Goal: Transaction & Acquisition: Purchase product/service

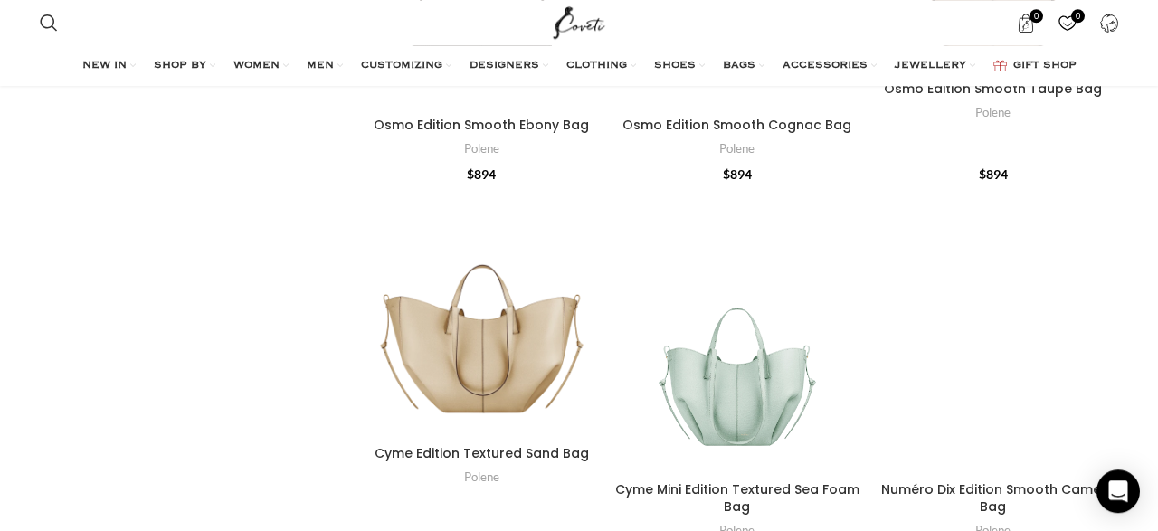
scroll to position [4860, 0]
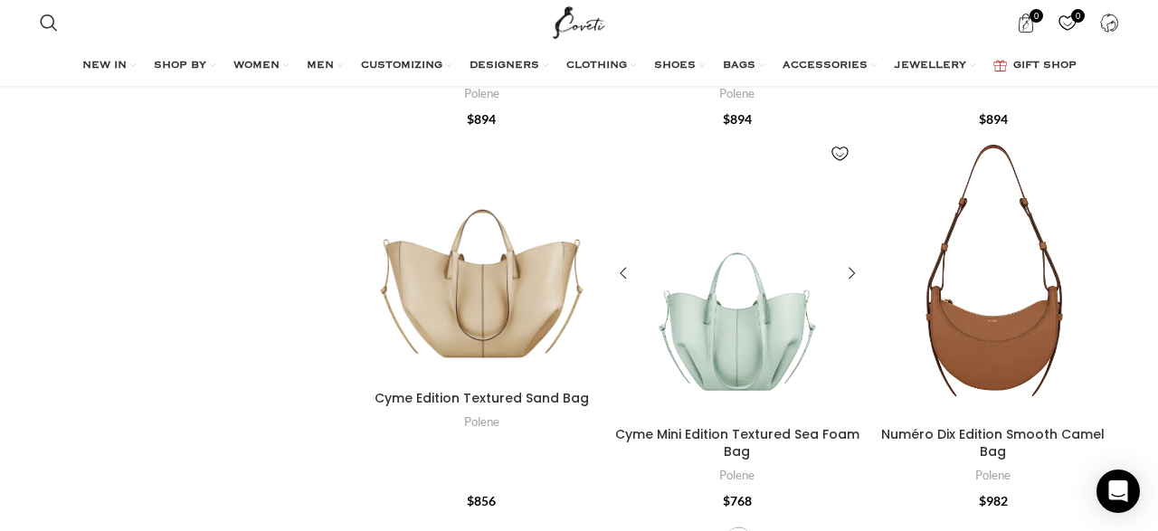
click at [717, 337] on div "Cyme Mini Edition Textured Sea Foam Bag" at bounding box center [706, 274] width 62 height 287
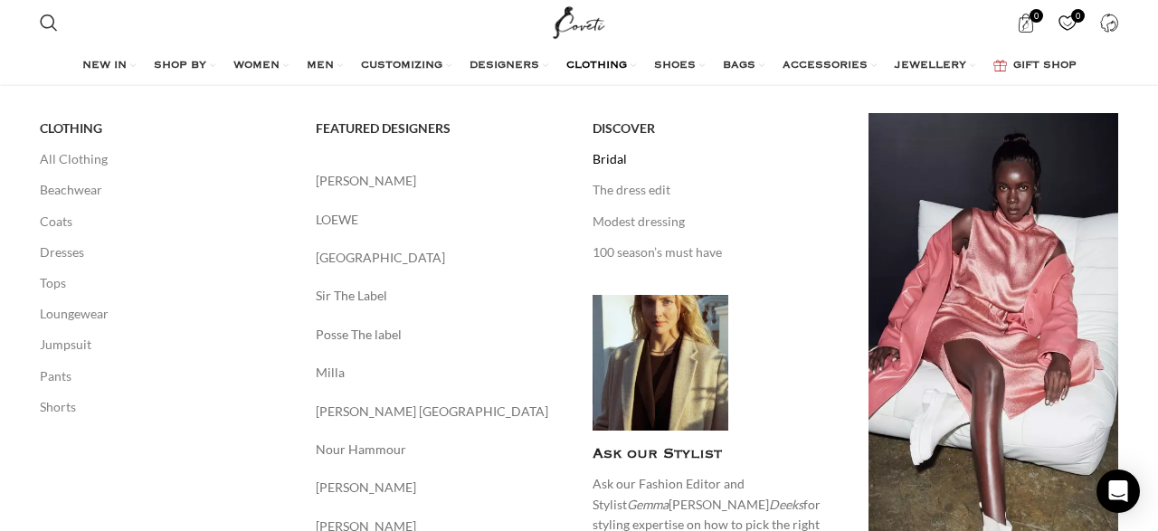
click at [612, 160] on link "Bridal" at bounding box center [717, 159] width 250 height 31
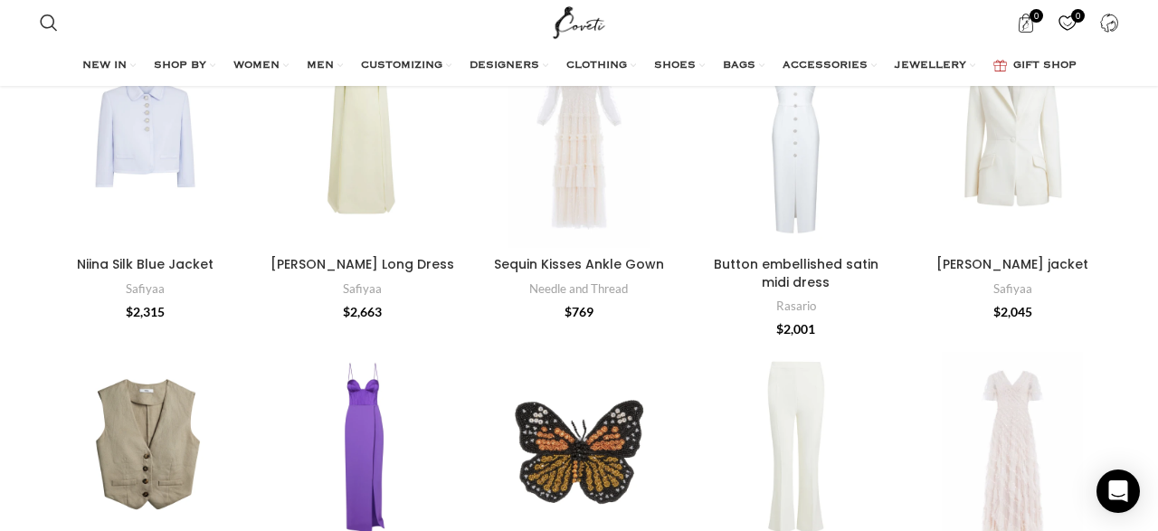
scroll to position [2508, 0]
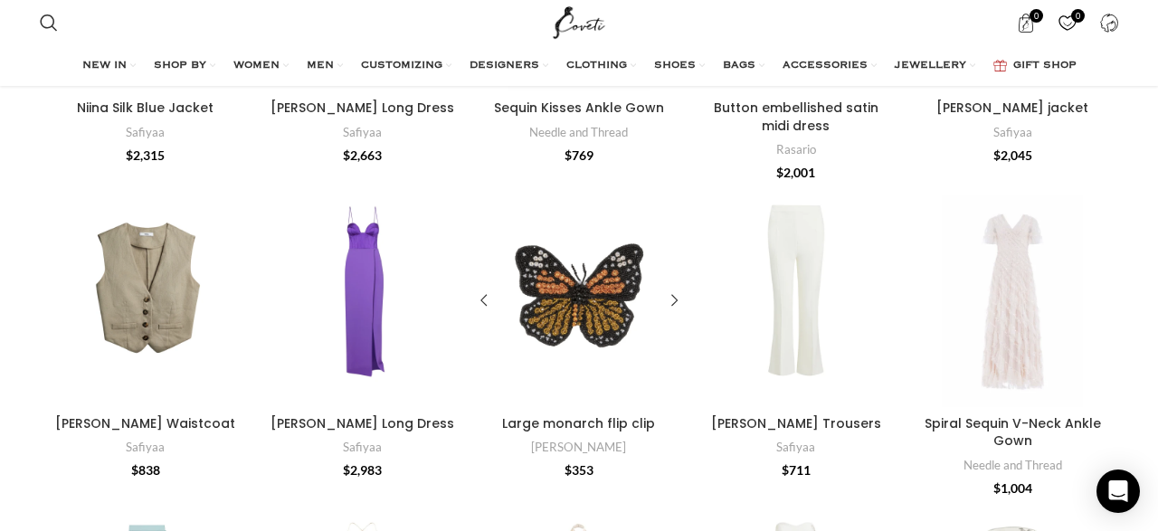
click at [588, 317] on div "Large monarch flip clip" at bounding box center [605, 301] width 52 height 212
